Goal: Task Accomplishment & Management: Complete application form

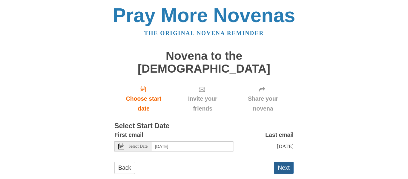
click at [285, 162] on button "Next" at bounding box center [284, 168] width 20 height 12
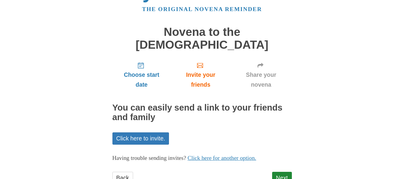
scroll to position [34, 0]
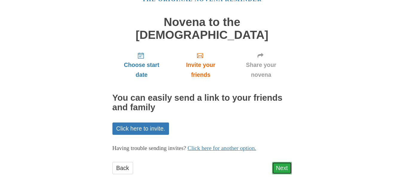
click at [285, 162] on link "Next" at bounding box center [282, 168] width 20 height 12
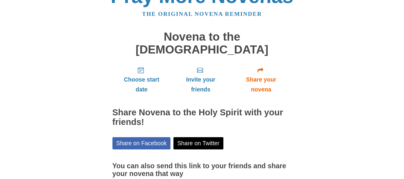
scroll to position [61, 0]
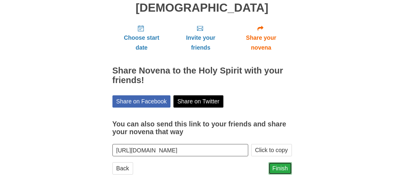
click at [279, 162] on link "Finish" at bounding box center [280, 168] width 23 height 12
